Goal: Task Accomplishment & Management: Complete application form

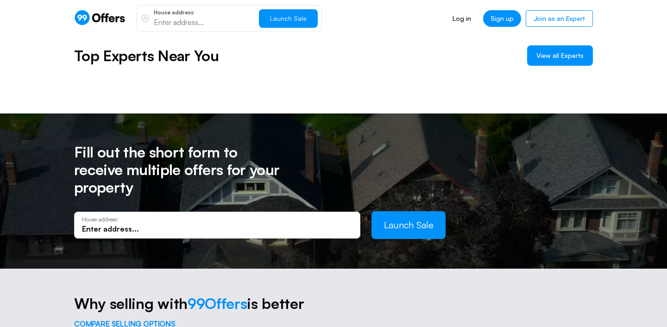
click at [121, 224] on input "text" at bounding box center [217, 229] width 271 height 10
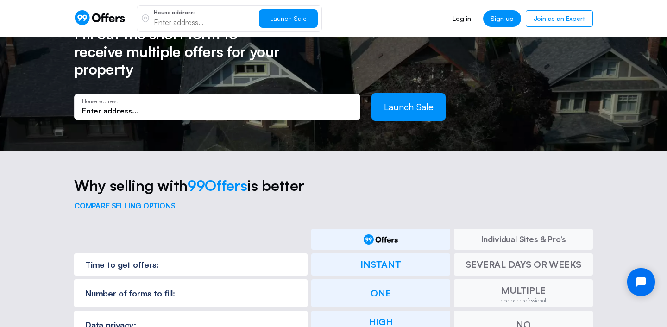
scroll to position [788, 0]
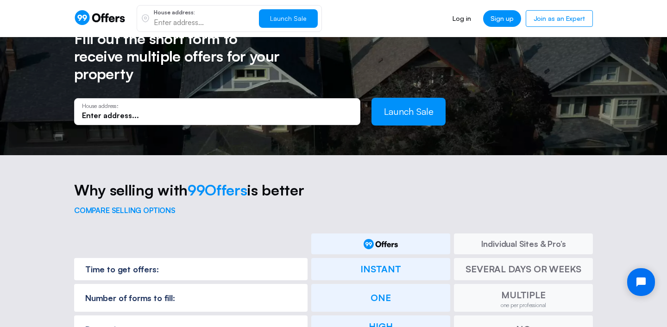
click at [152, 110] on input "text" at bounding box center [217, 115] width 271 height 10
click at [132, 110] on input "text" at bounding box center [217, 115] width 271 height 10
paste input "[STREET_ADDRESS][PERSON_NAME][PERSON_NAME]"
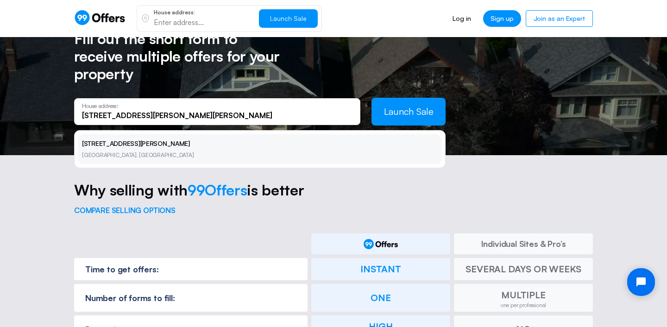
click at [344, 134] on li "[STREET_ADDRESS][PERSON_NAME][PERSON_NAME]" at bounding box center [259, 149] width 363 height 30
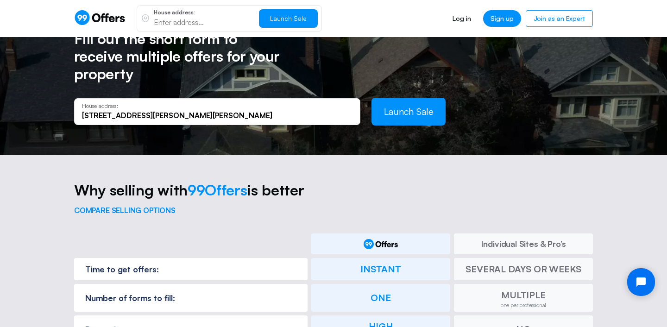
type input "[STREET_ADDRESS][PERSON_NAME]"
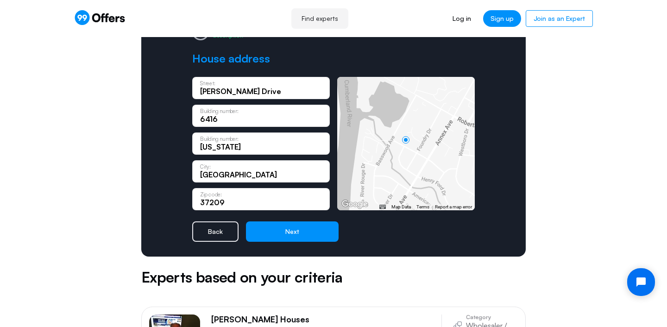
scroll to position [105, 0]
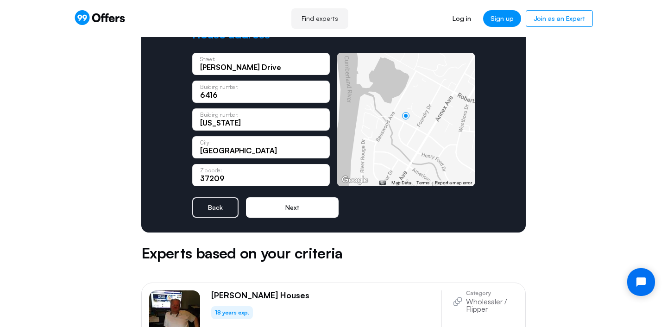
click at [302, 208] on button "Next" at bounding box center [292, 207] width 93 height 20
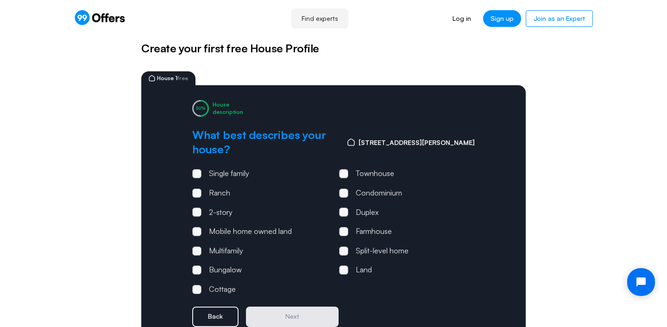
scroll to position [7, 0]
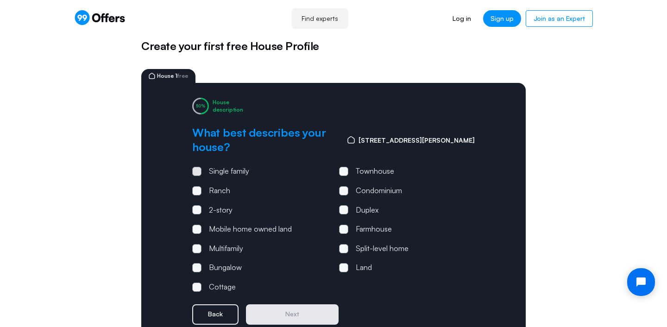
click at [199, 167] on span at bounding box center [196, 171] width 9 height 9
click at [0, 0] on input "Single family" at bounding box center [0, 0] width 0 height 0
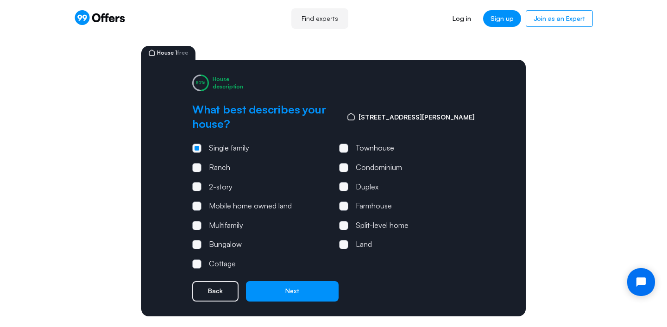
scroll to position [45, 0]
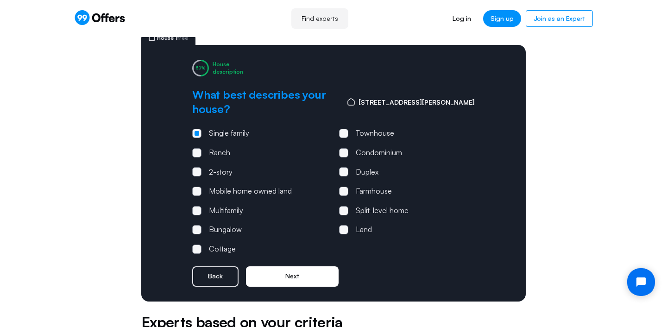
click at [288, 267] on button "Next" at bounding box center [292, 277] width 93 height 20
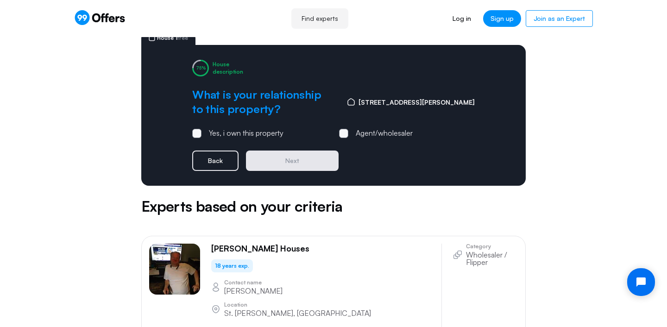
scroll to position [0, 0]
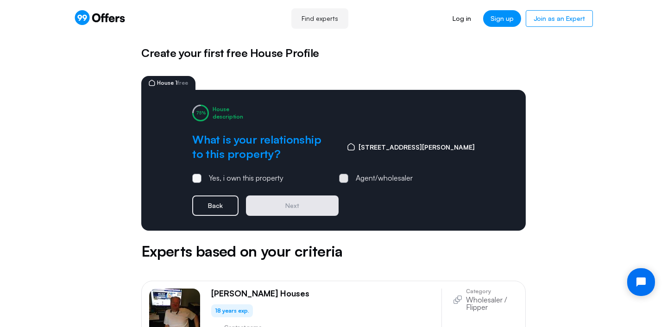
click at [346, 177] on span at bounding box center [343, 178] width 9 height 9
click at [0, 0] on input "Agent/wholesaler" at bounding box center [0, 0] width 0 height 0
click at [293, 205] on button "Next" at bounding box center [292, 206] width 93 height 20
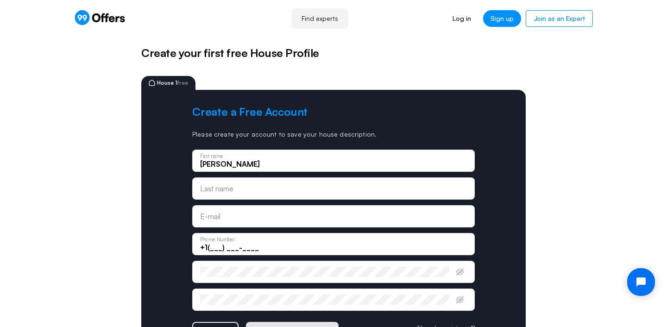
type input "[PERSON_NAME]"
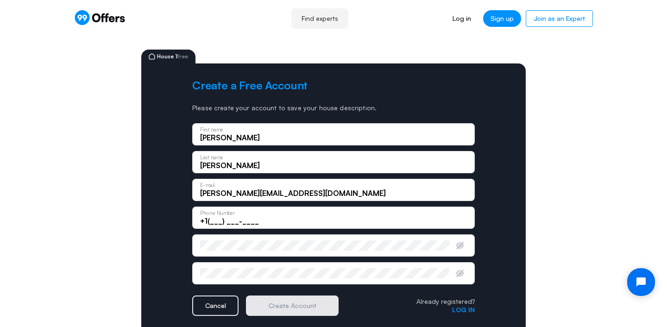
scroll to position [40, 0]
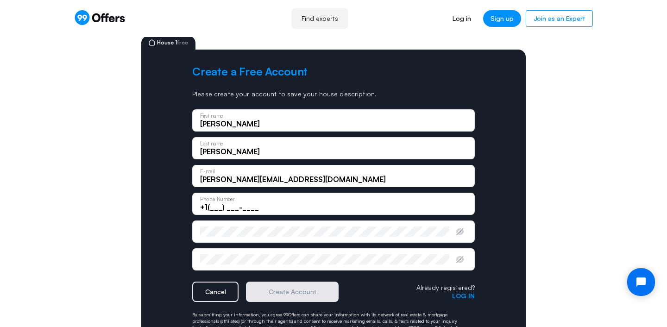
type input "[PERSON_NAME][EMAIL_ADDRESS][DOMAIN_NAME]"
type input "[PHONE_NUMBER]"
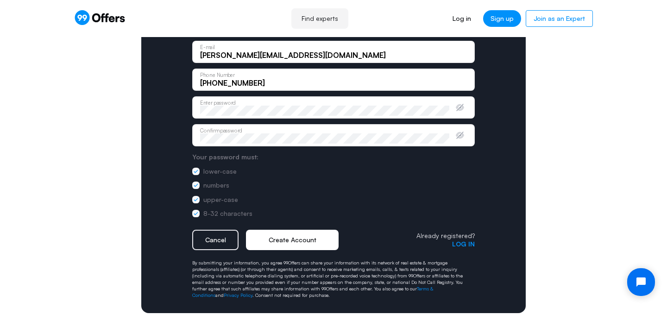
scroll to position [166, 0]
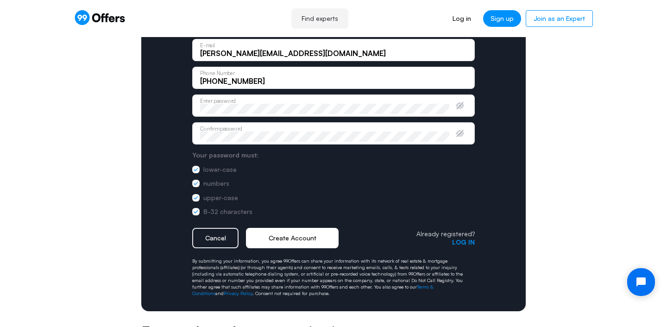
click at [306, 236] on button "Create Account" at bounding box center [292, 238] width 93 height 20
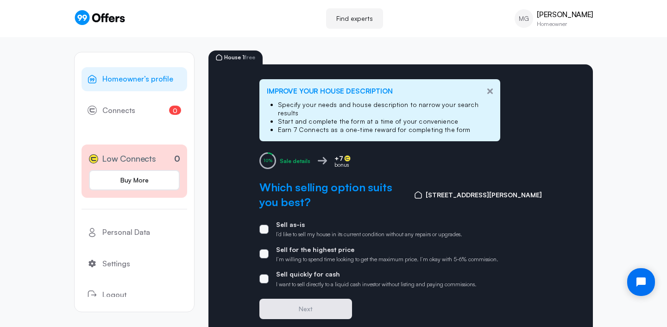
scroll to position [56, 0]
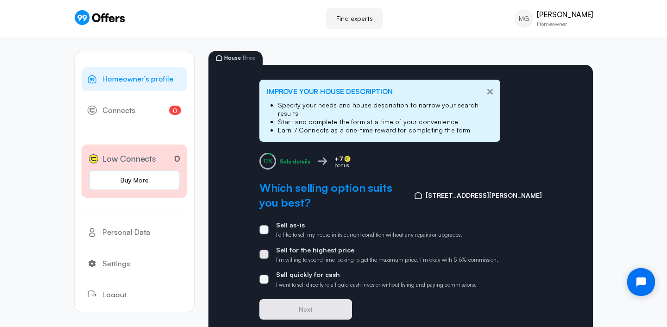
click at [265, 250] on span at bounding box center [264, 254] width 9 height 9
click at [0, 0] on input "Sell for the highest price I’m willing to spend time looking to get the maximum…" at bounding box center [0, 0] width 0 height 0
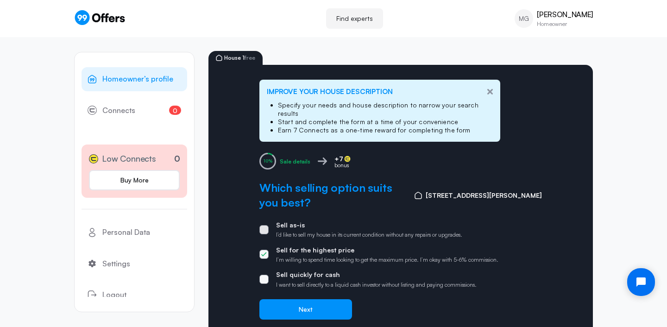
click at [266, 225] on span at bounding box center [264, 229] width 9 height 9
click at [0, 0] on input "Sell as-is I’d like to sell my house in its current condition without any repai…" at bounding box center [0, 0] width 0 height 0
click at [265, 275] on span at bounding box center [264, 279] width 9 height 9
click at [0, 0] on input "Sell quickly for cash I want to sell directly to a liquid cash investor without…" at bounding box center [0, 0] width 0 height 0
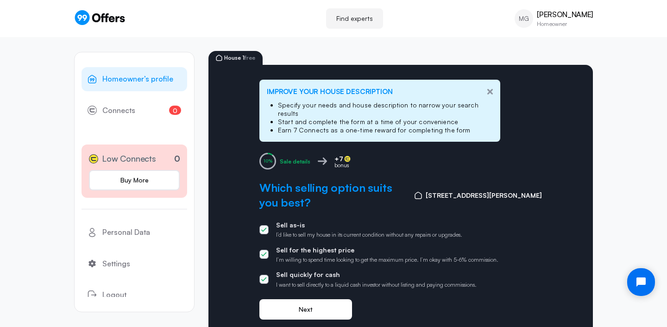
click at [311, 299] on button "Next" at bounding box center [306, 309] width 93 height 20
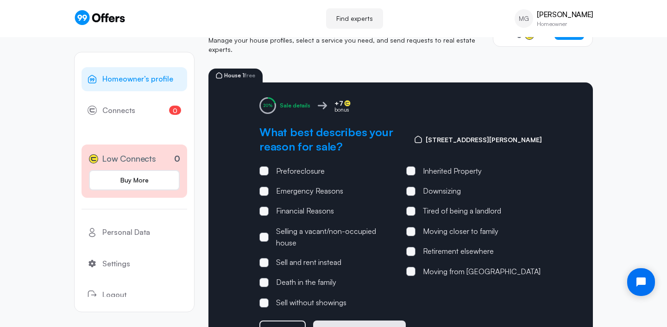
scroll to position [43, 0]
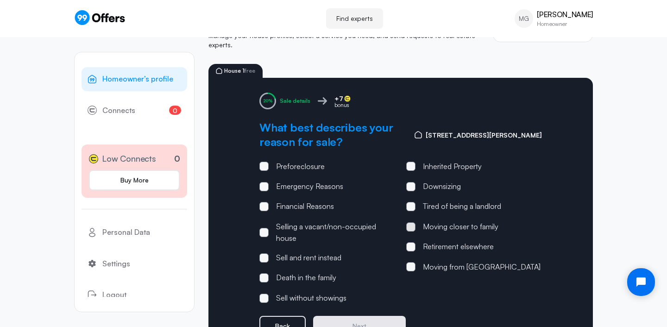
click at [411, 222] on span at bounding box center [411, 226] width 9 height 9
click at [0, 0] on input "Moving closer to family" at bounding box center [0, 0] width 0 height 0
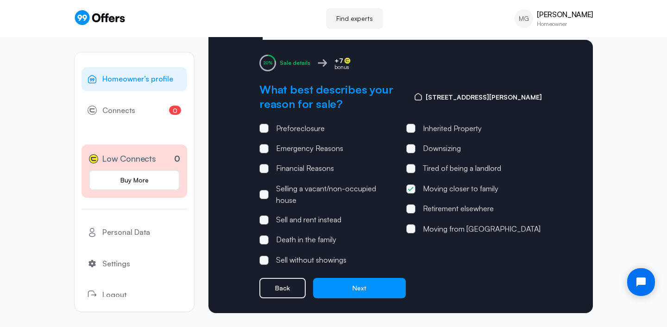
scroll to position [81, 0]
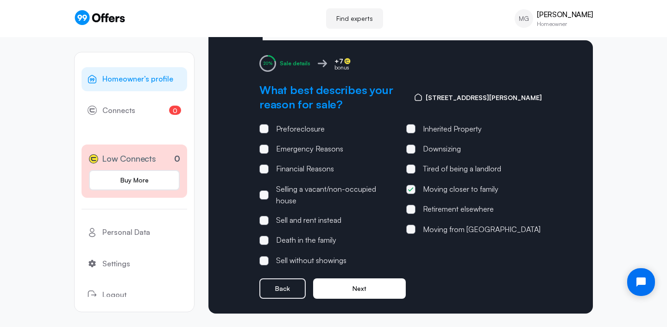
click at [369, 279] on button "Next" at bounding box center [359, 289] width 93 height 20
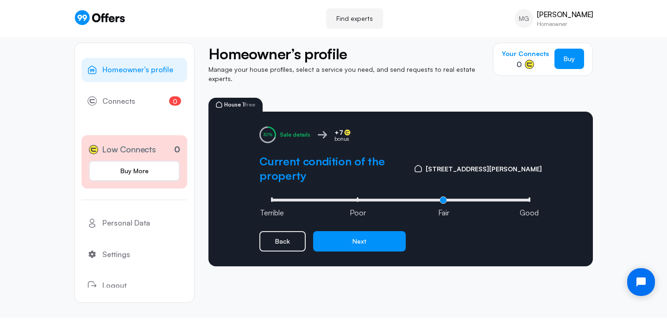
scroll to position [9, 0]
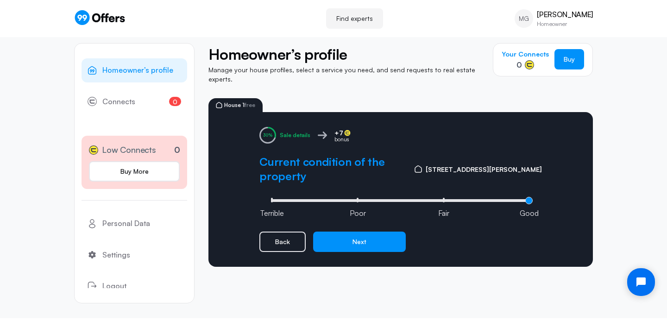
drag, startPoint x: 444, startPoint y: 181, endPoint x: 512, endPoint y: 179, distance: 68.2
type input "3"
click at [512, 199] on input "range" at bounding box center [401, 200] width 264 height 3
click at [530, 199] on input "range" at bounding box center [401, 200] width 264 height 3
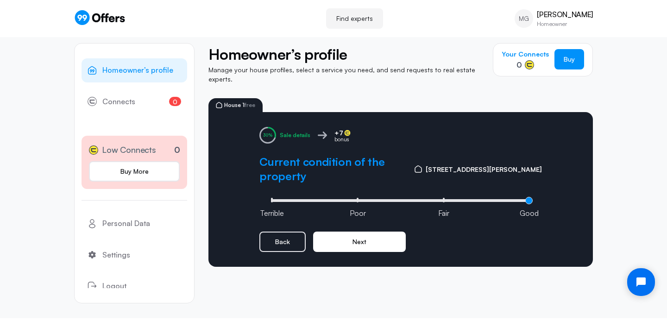
click at [358, 232] on button "Next" at bounding box center [359, 242] width 93 height 20
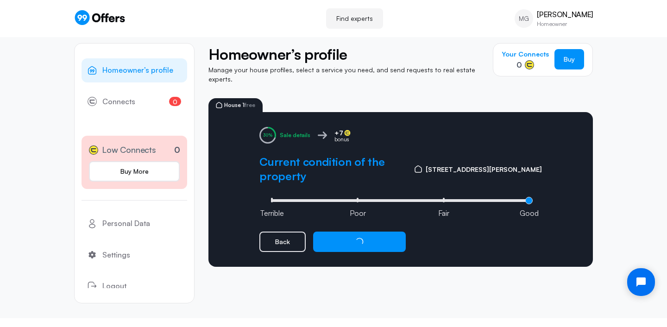
scroll to position [0, 0]
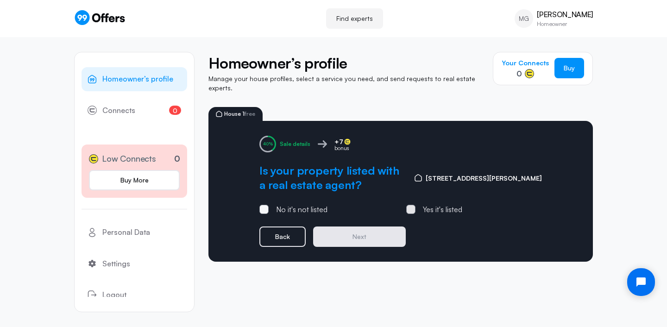
click at [412, 208] on span at bounding box center [411, 209] width 3 height 3
click at [0, 0] on input "Yes it's listed" at bounding box center [0, 0] width 0 height 0
click at [369, 230] on button "Next" at bounding box center [359, 237] width 93 height 20
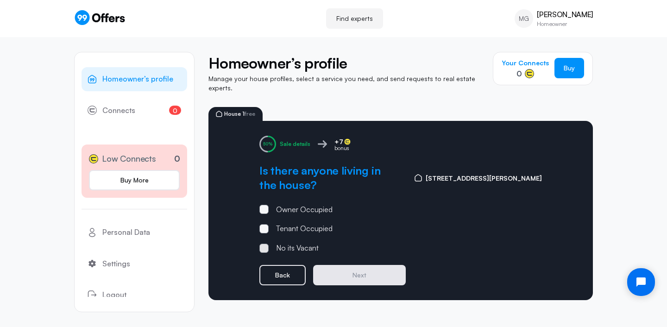
click at [266, 244] on span at bounding box center [264, 248] width 9 height 9
click at [0, 0] on input "No its Vacant" at bounding box center [0, 0] width 0 height 0
click at [362, 265] on button "Next" at bounding box center [359, 275] width 93 height 20
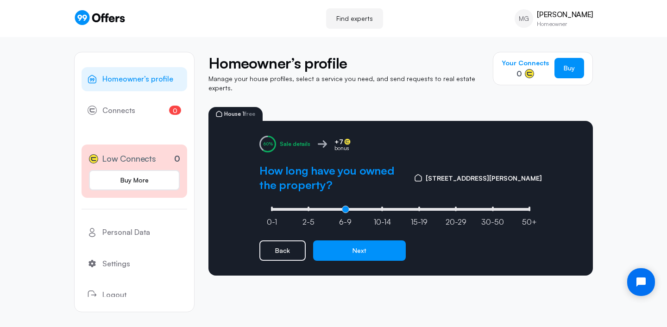
drag, startPoint x: 273, startPoint y: 188, endPoint x: 337, endPoint y: 184, distance: 64.5
type input "2"
click at [337, 208] on input "range" at bounding box center [401, 209] width 264 height 3
click at [365, 241] on button "Next" at bounding box center [359, 251] width 93 height 20
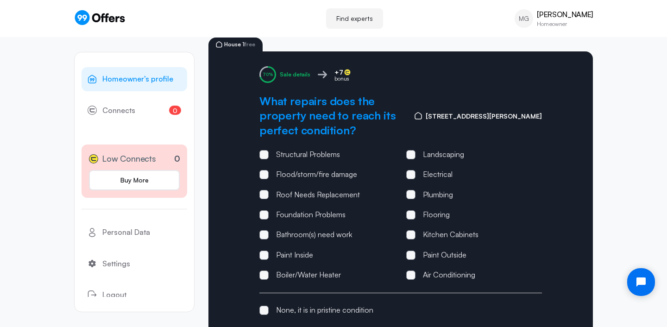
scroll to position [86, 0]
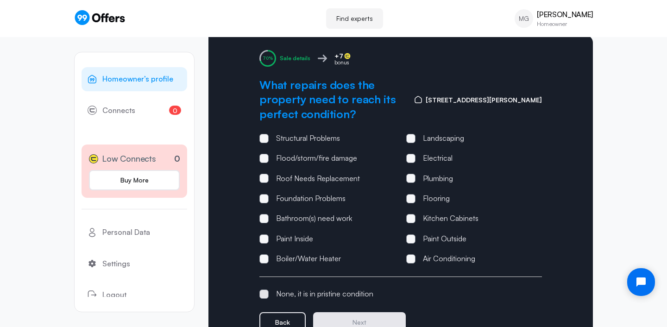
click at [267, 290] on span at bounding box center [264, 294] width 9 height 9
click at [0, 0] on input "None, it is in pristine condition" at bounding box center [0, 0] width 0 height 0
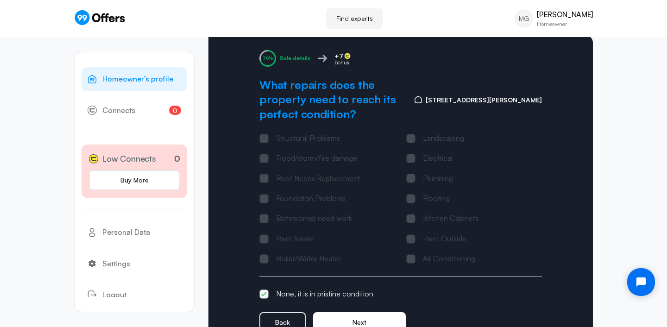
click at [362, 312] on button "Next" at bounding box center [359, 322] width 93 height 20
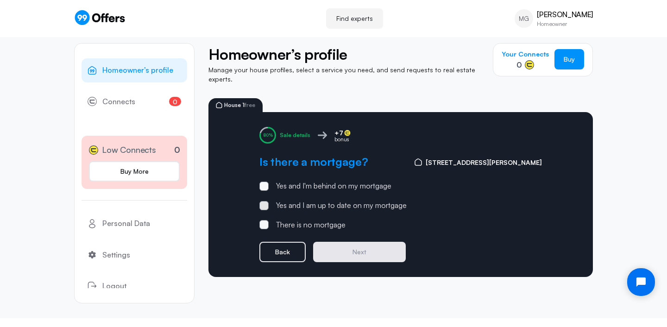
click at [267, 201] on span at bounding box center [264, 205] width 9 height 9
click at [0, 0] on input "Yes and I am up to date on my mortgage" at bounding box center [0, 0] width 0 height 0
click at [365, 244] on button "Next" at bounding box center [359, 252] width 93 height 20
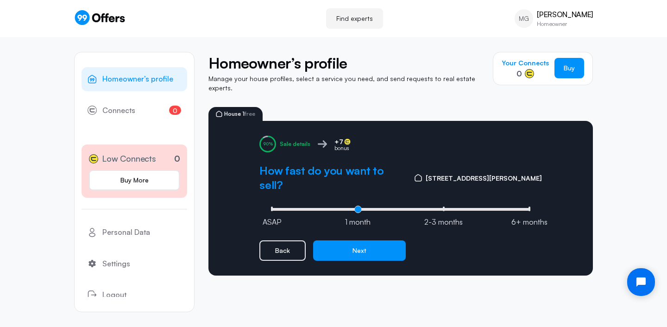
drag, startPoint x: 444, startPoint y: 187, endPoint x: 377, endPoint y: 188, distance: 67.2
click at [377, 208] on input "range" at bounding box center [401, 209] width 264 height 3
drag, startPoint x: 359, startPoint y: 189, endPoint x: 281, endPoint y: 187, distance: 77.9
type input "0"
click at [280, 208] on input "range" at bounding box center [401, 209] width 264 height 3
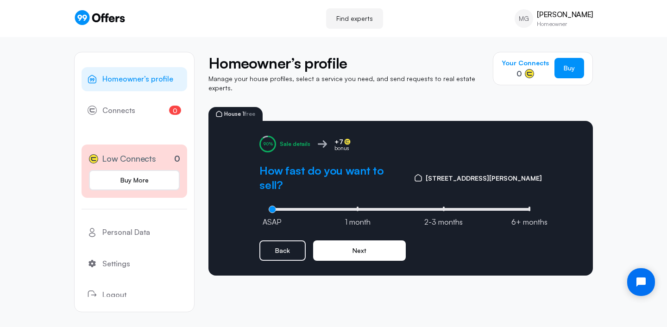
click at [352, 241] on button "Next" at bounding box center [359, 251] width 93 height 20
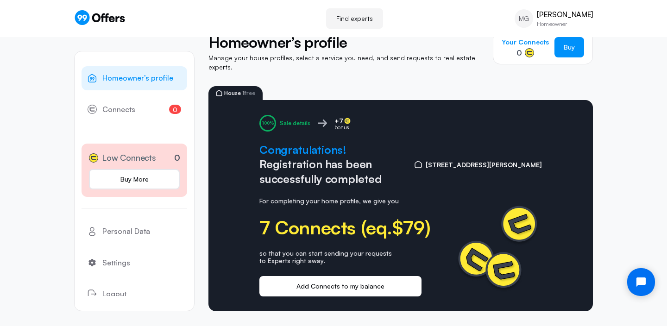
scroll to position [20, 0]
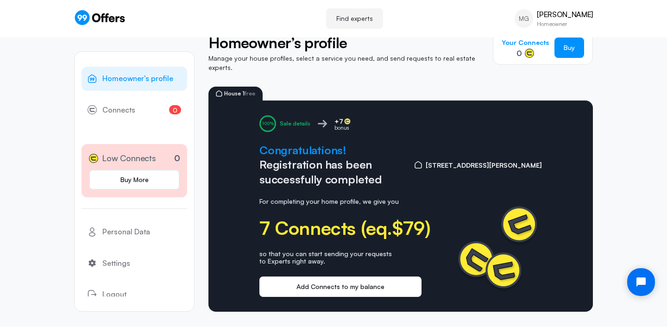
click at [349, 277] on button "Add Connects to my balance" at bounding box center [341, 287] width 162 height 20
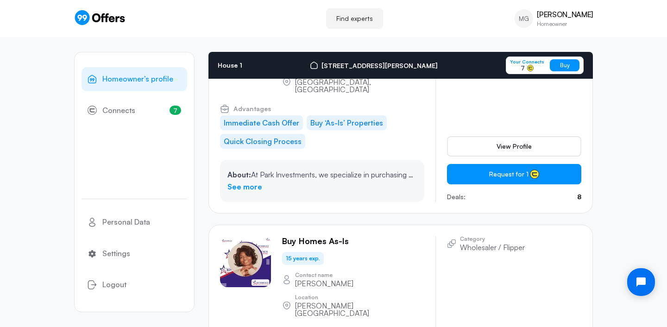
scroll to position [4454, 0]
